Goal: Communication & Community: Answer question/provide support

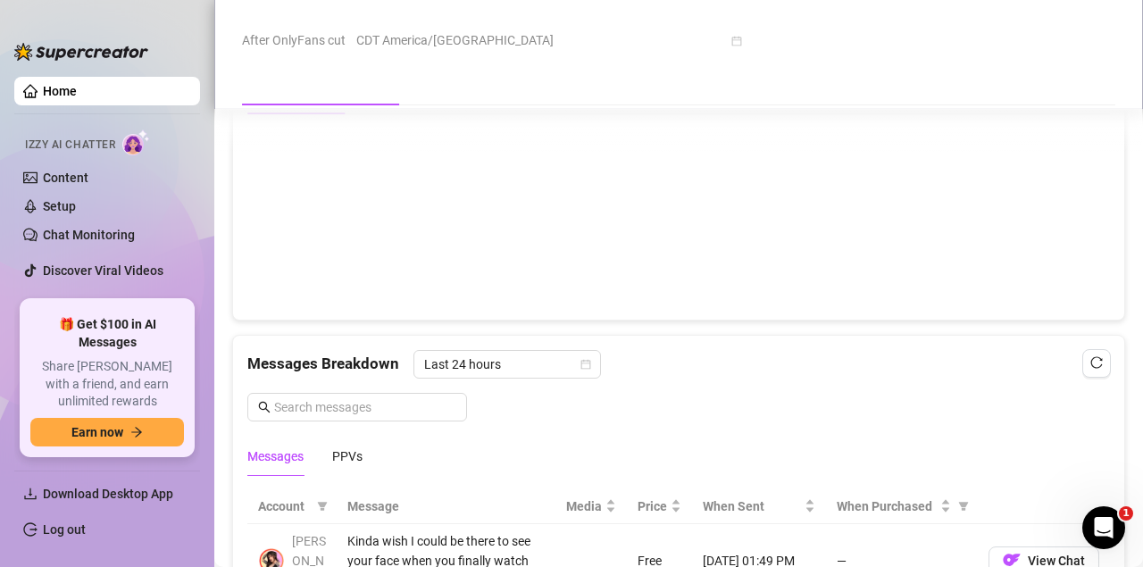
scroll to position [1435, 0]
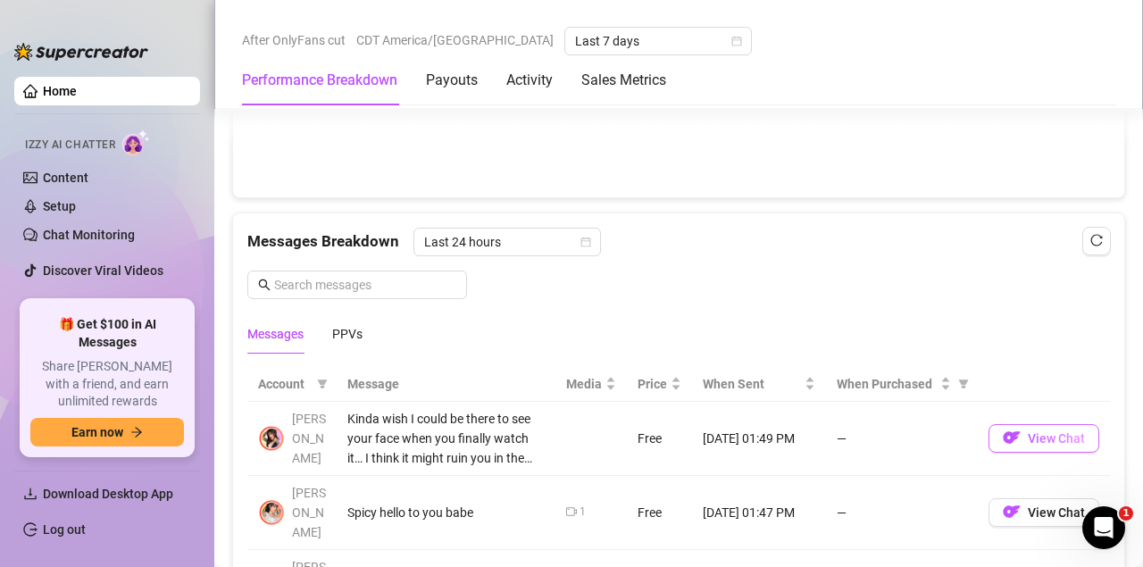
click at [1068, 439] on button "View Chat" at bounding box center [1044, 438] width 111 height 29
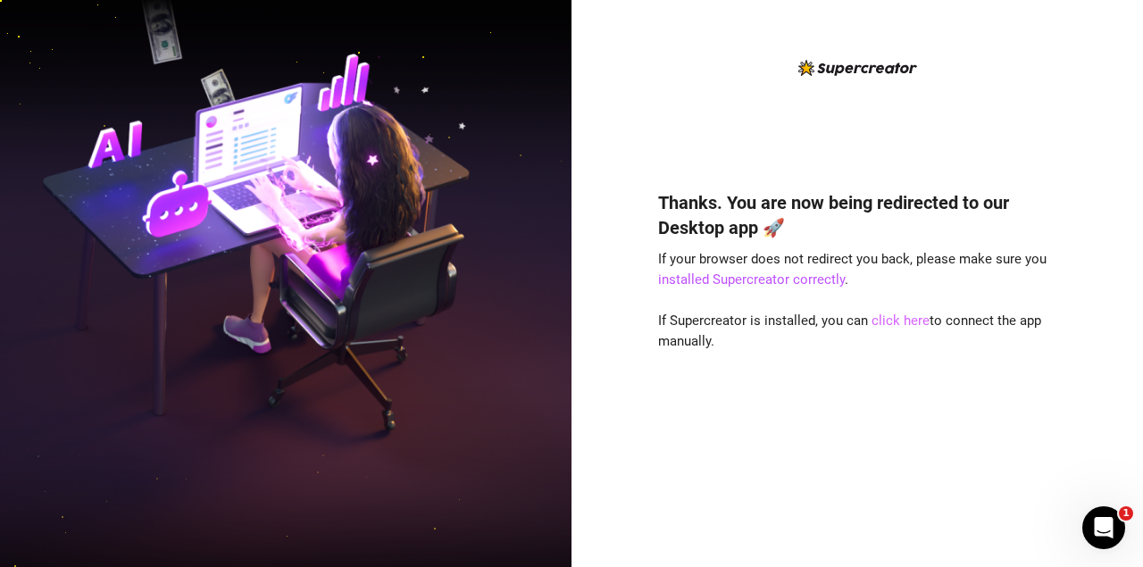
click at [892, 317] on link "click here" at bounding box center [901, 321] width 58 height 16
click at [934, 360] on div "Thanks. You are now being redirected to our Desktop app 🚀 If your browser does …" at bounding box center [857, 352] width 398 height 372
